Goal: Information Seeking & Learning: Learn about a topic

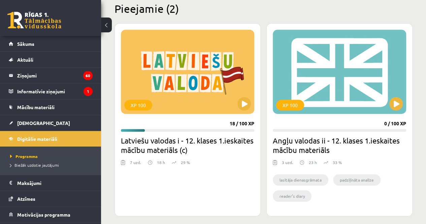
scroll to position [169, 0]
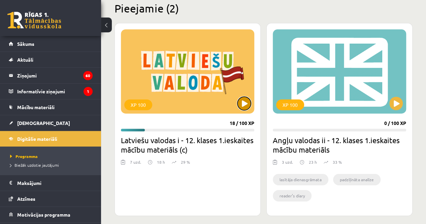
click at [248, 104] on button at bounding box center [244, 103] width 13 height 13
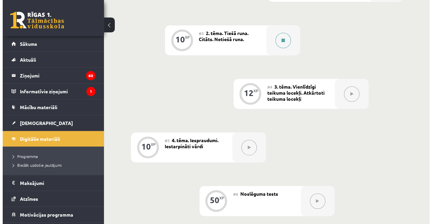
scroll to position [268, 0]
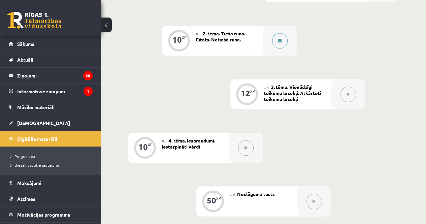
click at [280, 39] on icon at bounding box center [279, 41] width 3 height 4
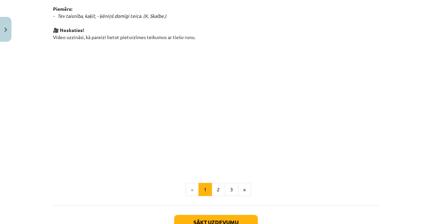
scroll to position [492, 0]
click at [212, 190] on button "2" at bounding box center [217, 188] width 13 height 13
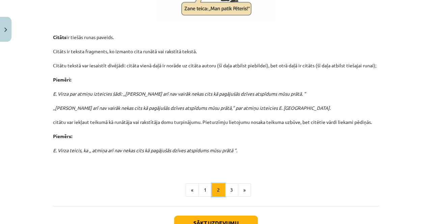
scroll to position [211, 0]
click at [227, 188] on button "3" at bounding box center [231, 189] width 13 height 13
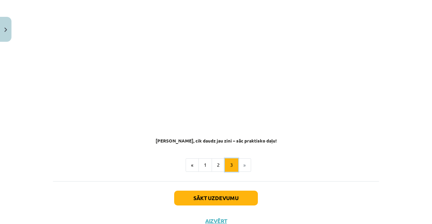
scroll to position [540, 0]
click at [239, 158] on li "»" at bounding box center [244, 164] width 13 height 13
click at [240, 158] on li "»" at bounding box center [244, 164] width 13 height 13
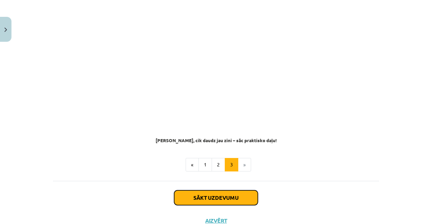
click at [234, 190] on button "Sākt uzdevumu" at bounding box center [216, 197] width 84 height 15
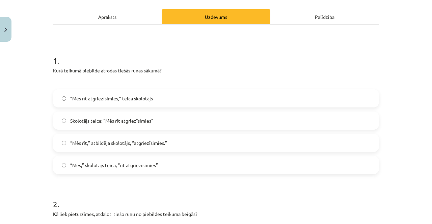
scroll to position [92, 0]
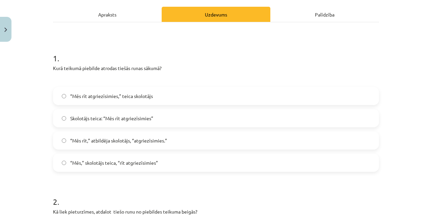
click at [150, 116] on label "Skolotājs teica: “Mēs rīt atgriezīsimies”" at bounding box center [216, 118] width 324 height 17
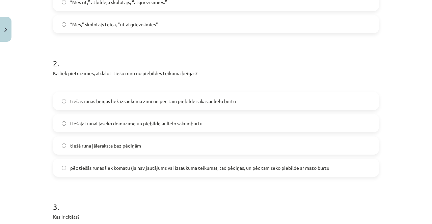
scroll to position [231, 0]
click at [181, 170] on span "pēc tiešās runas liek komatu (ja nav jautājums vai izsaukuma teikuma), tad pēdi…" at bounding box center [199, 167] width 259 height 7
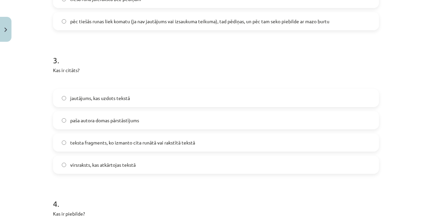
scroll to position [378, 0]
click at [190, 144] on span "teksta fragments, ko izmanto cita runātā vai rakstītā tekstā" at bounding box center [132, 142] width 125 height 7
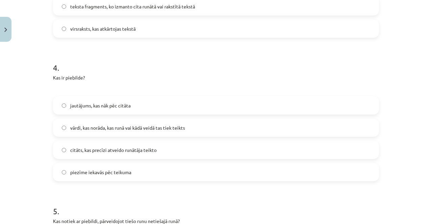
scroll to position [517, 0]
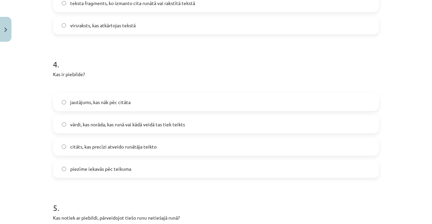
click at [215, 126] on label "vārdi, kas norāda, kas runā vai kādā veidā tas tiek teikts" at bounding box center [216, 124] width 324 height 17
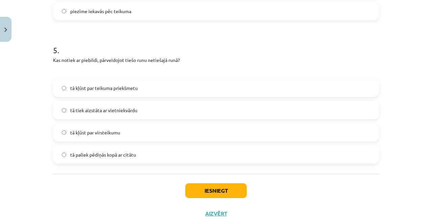
scroll to position [676, 0]
click at [191, 131] on label "tā kļūst par virsteikumu" at bounding box center [216, 131] width 324 height 17
click at [205, 187] on button "Iesniegt" at bounding box center [215, 190] width 61 height 15
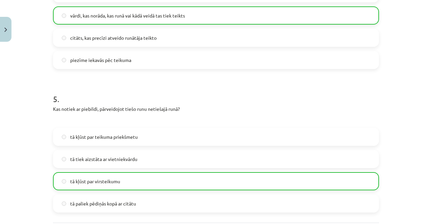
scroll to position [713, 0]
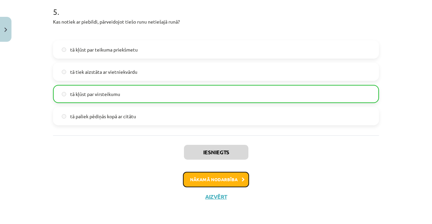
click at [205, 180] on button "Nākamā nodarbība" at bounding box center [216, 180] width 66 height 16
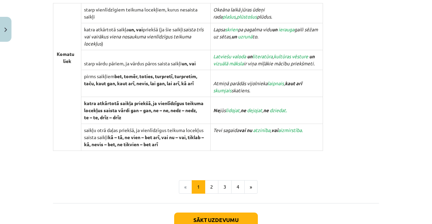
scroll to position [662, 0]
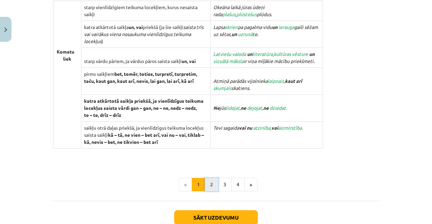
click at [208, 188] on button "2" at bounding box center [211, 184] width 13 height 13
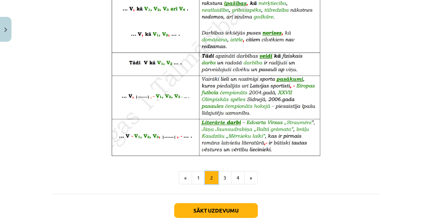
scroll to position [404, 0]
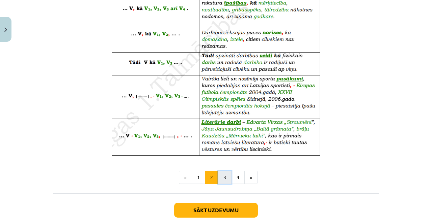
click at [219, 174] on button "3" at bounding box center [224, 177] width 13 height 13
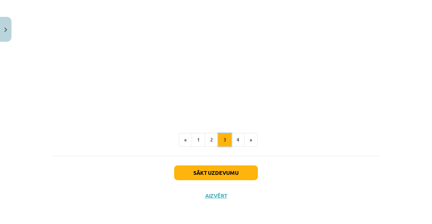
scroll to position [120, 0]
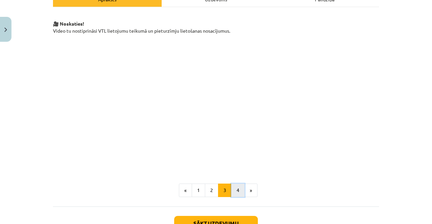
click at [233, 190] on button "4" at bounding box center [237, 190] width 13 height 13
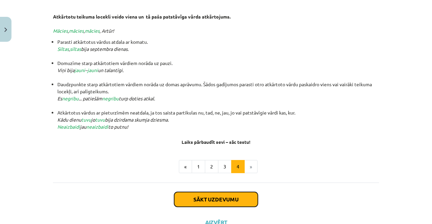
click at [216, 197] on button "Sākt uzdevumu" at bounding box center [216, 199] width 84 height 15
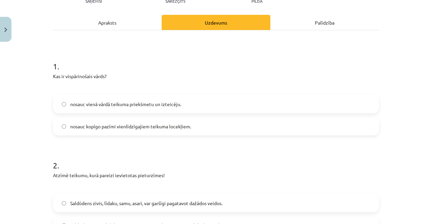
scroll to position [86, 0]
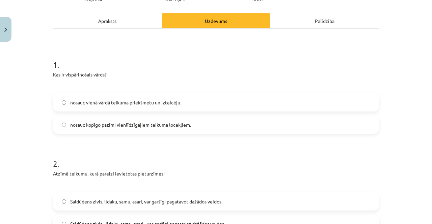
click at [160, 126] on span "nosauc kopīgo pazīmi vienlīdzīgajiem teikuma locekļiem." at bounding box center [130, 124] width 121 height 7
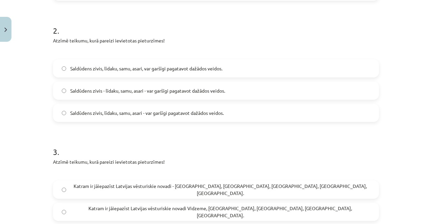
scroll to position [219, 0]
click at [151, 118] on label "Saldūdens zivis, līdaku, samu, asari - var garšīgi pagatavot dažādos veidos." at bounding box center [216, 112] width 324 height 17
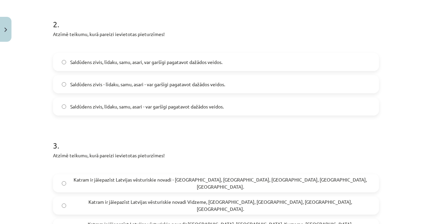
scroll to position [226, 0]
click at [157, 84] on span "Saldūdens zivis - līdaku, samu, asari - var garšīgi pagatavot dažādos veidos." at bounding box center [147, 84] width 155 height 7
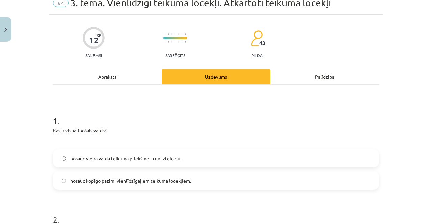
scroll to position [0, 0]
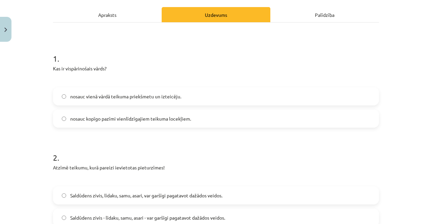
click at [147, 11] on div "Apraksts" at bounding box center [107, 14] width 109 height 15
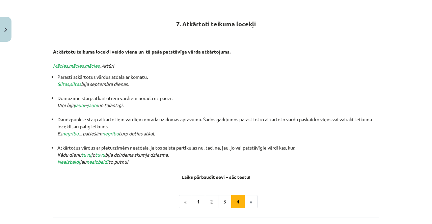
scroll to position [118, 0]
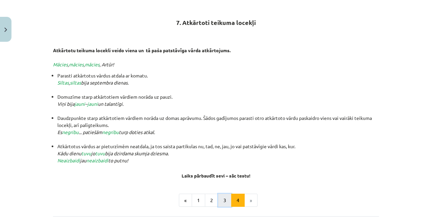
click at [223, 199] on button "3" at bounding box center [224, 200] width 13 height 13
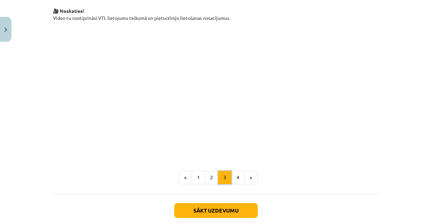
click at [219, 171] on button "3" at bounding box center [224, 177] width 13 height 13
click at [208, 173] on button "2" at bounding box center [211, 177] width 13 height 13
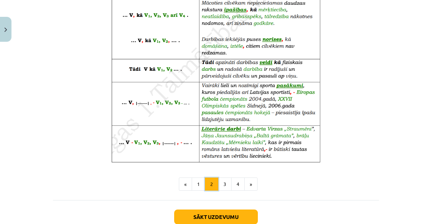
scroll to position [440, 0]
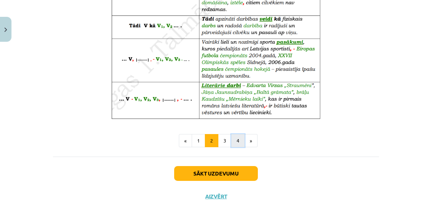
click at [237, 141] on button "4" at bounding box center [237, 140] width 13 height 13
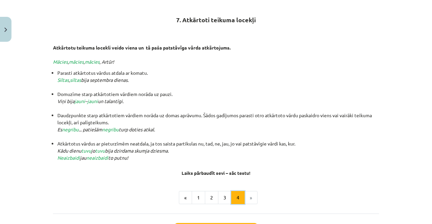
scroll to position [0, 0]
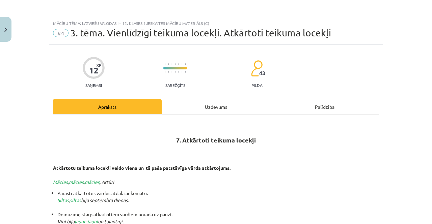
click at [206, 98] on div "12 XP Saņemsi Sarežģīts 43 pilda Apraksts Uzdevums Palīdzība 7. Atkārtoti teiku…" at bounding box center [216, 215] width 334 height 341
click at [203, 105] on div "Uzdevums" at bounding box center [215, 106] width 109 height 15
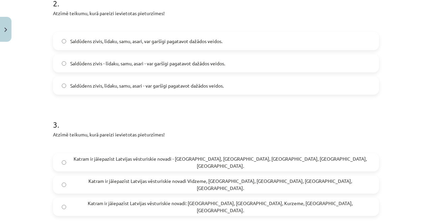
scroll to position [251, 0]
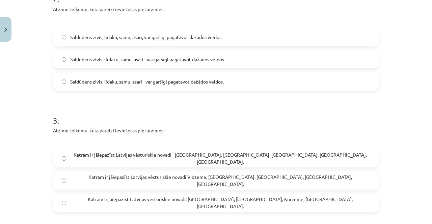
click at [204, 85] on label "Saldūdens zivis, līdaku, samu, asari - var garšīgi pagatavot dažādos veidos." at bounding box center [216, 81] width 324 height 17
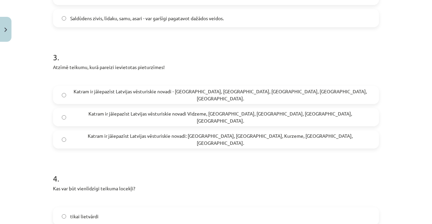
scroll to position [314, 0]
click at [222, 96] on span "Katram ir jāiepazīst Latvijas vēsturiskie novadi - Vidzeme, Latgale, Kurzeme, Z…" at bounding box center [220, 95] width 300 height 14
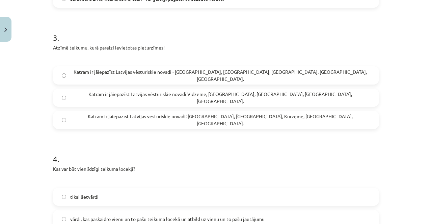
scroll to position [334, 0]
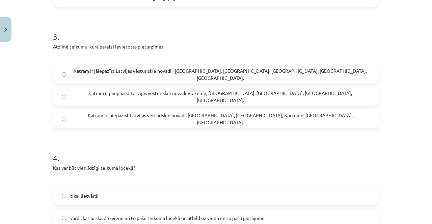
click at [222, 123] on label "Katram ir jāiepazīst Latvijas vēsturiskie novadi: Vidzeme, Latgale, Kurzeme, Ze…" at bounding box center [216, 119] width 324 height 17
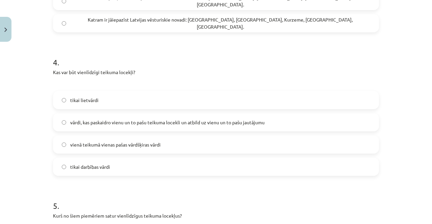
scroll to position [436, 0]
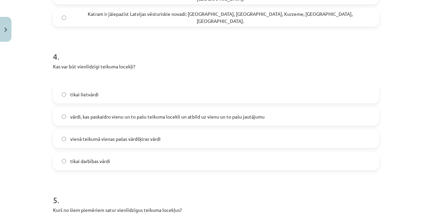
click at [234, 120] on label "vārdi, kas paskaidro vienu un to pašu teikuma locekli un atbild uz vienu un to …" at bounding box center [216, 116] width 324 height 17
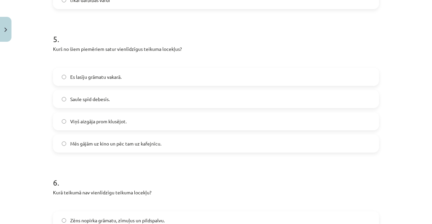
scroll to position [598, 0]
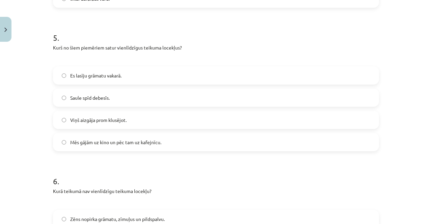
click at [185, 140] on label "Mēs gājām uz kino un pēc tam uz kafejnīcu." at bounding box center [216, 142] width 324 height 17
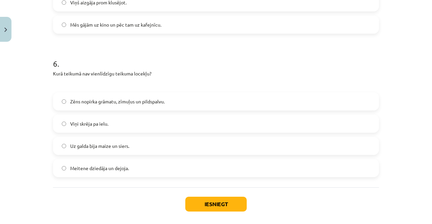
scroll to position [717, 0]
click at [160, 127] on label "Viņi skrēja pa ielu." at bounding box center [216, 123] width 324 height 17
click at [193, 198] on button "Iesniegt" at bounding box center [215, 203] width 61 height 15
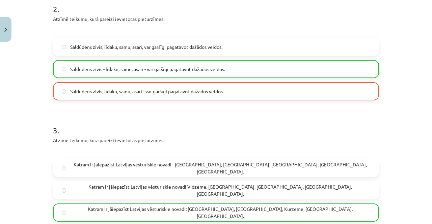
scroll to position [241, 0]
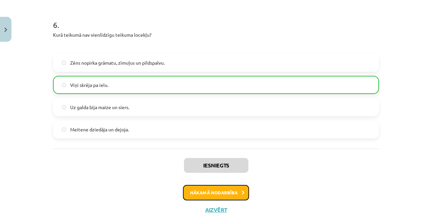
click at [201, 192] on button "Nākamā nodarbība" at bounding box center [216, 193] width 66 height 16
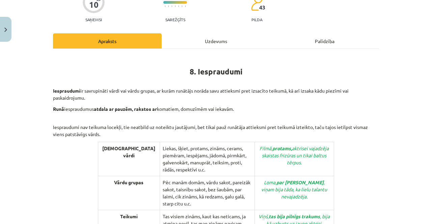
scroll to position [0, 0]
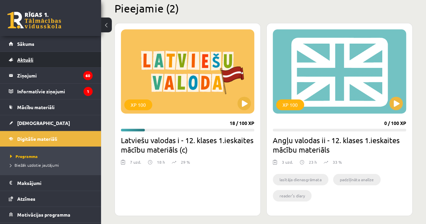
scroll to position [169, 0]
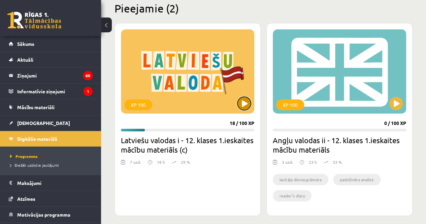
click at [245, 108] on button at bounding box center [244, 103] width 13 height 13
